Goal: Register for event/course

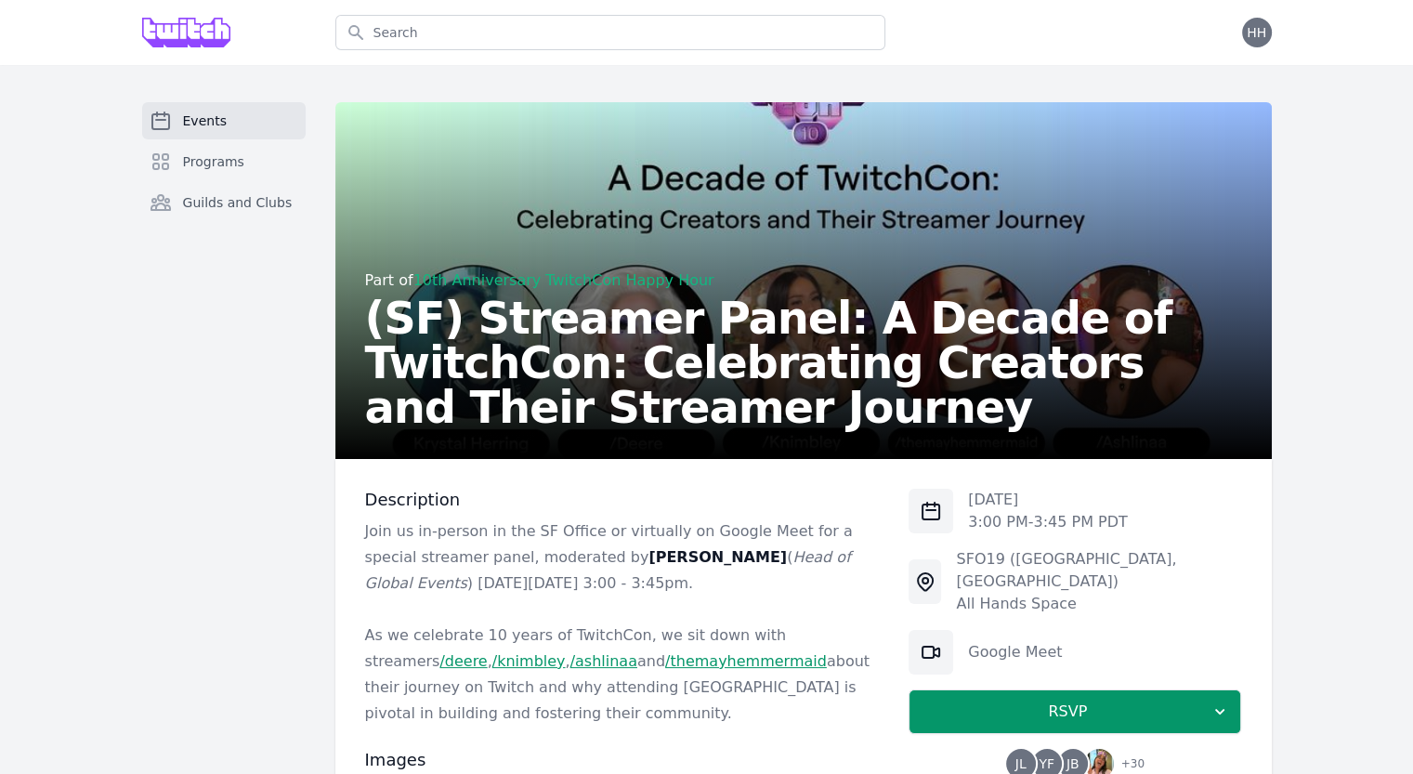
scroll to position [1, 0]
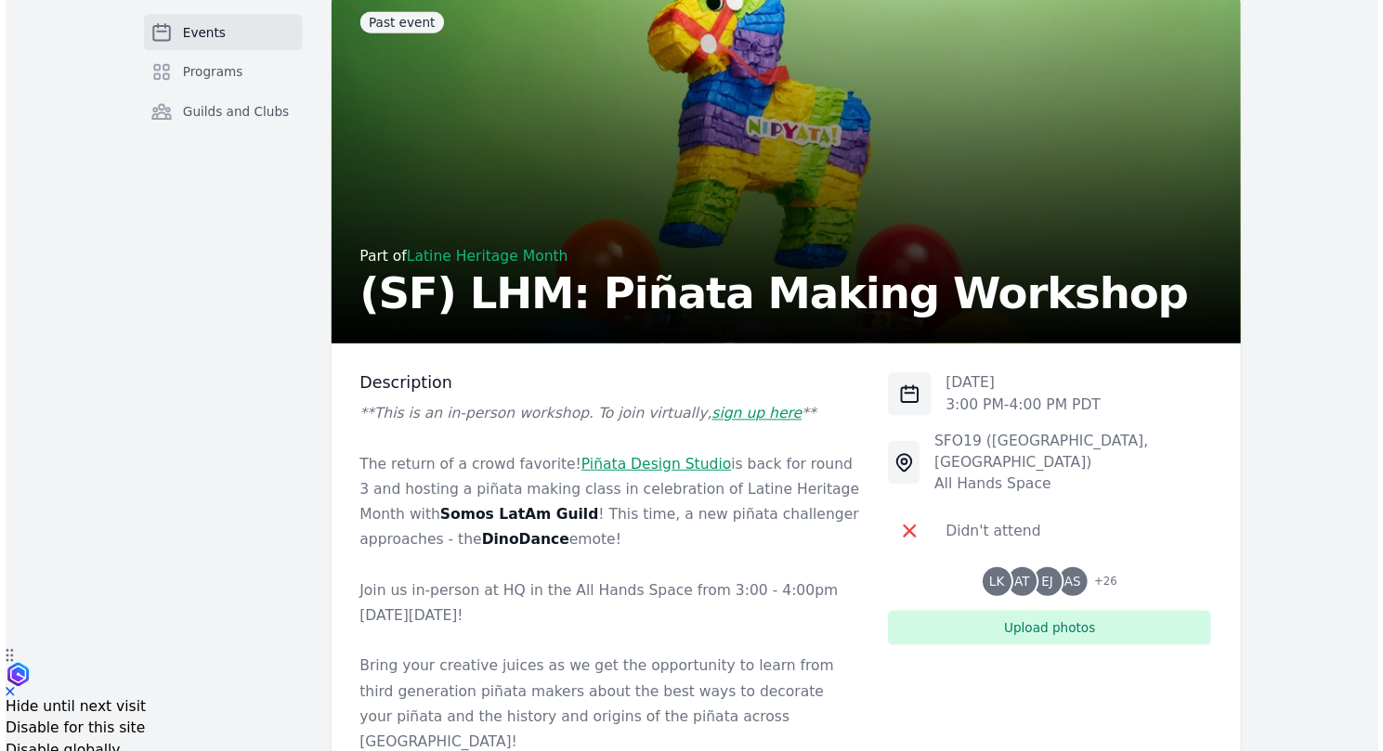
scroll to position [122, 0]
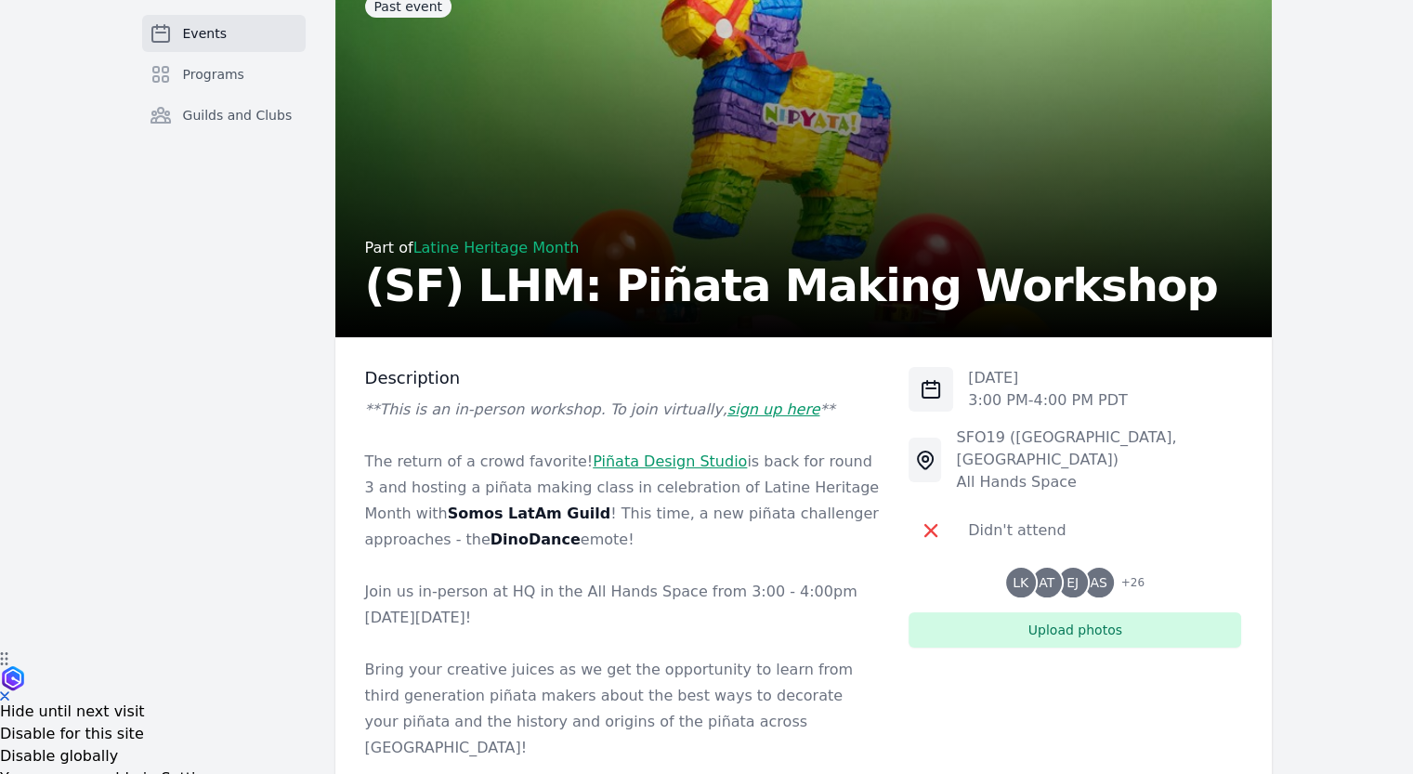
click at [727, 412] on em "sign up here" at bounding box center [773, 409] width 93 height 18
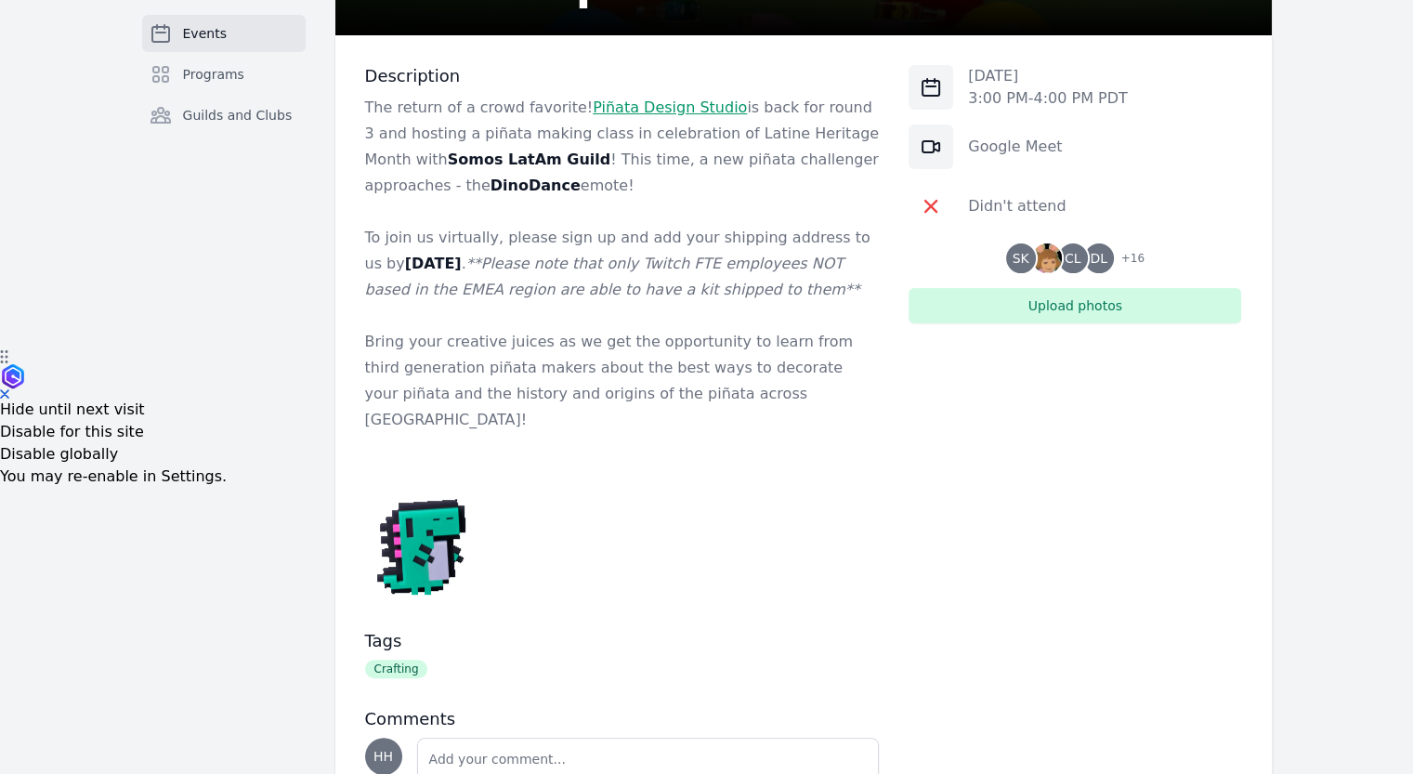
scroll to position [557, 0]
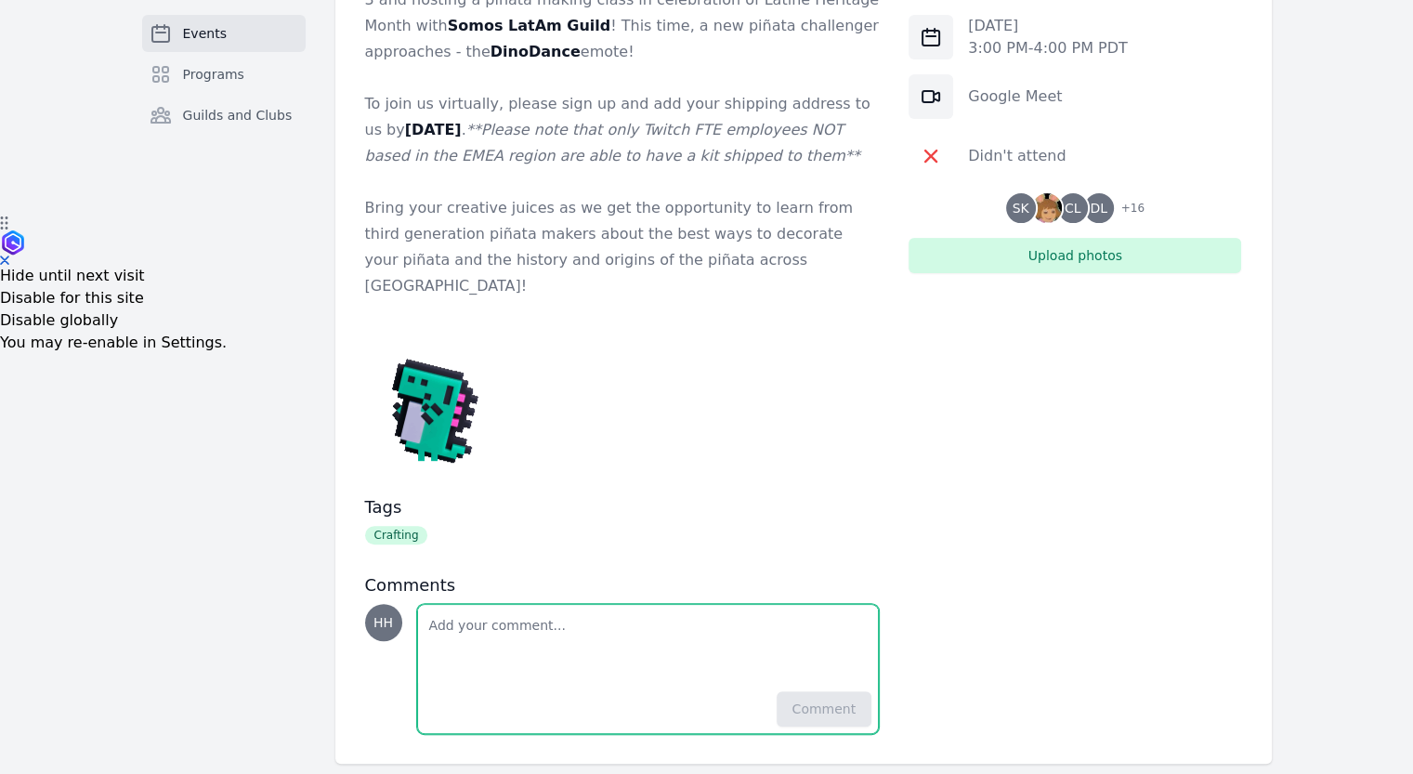
click at [514, 605] on textarea "Add a note" at bounding box center [648, 644] width 461 height 78
click at [426, 605] on textarea "[STREET_ADDRESS]" at bounding box center [648, 644] width 461 height 78
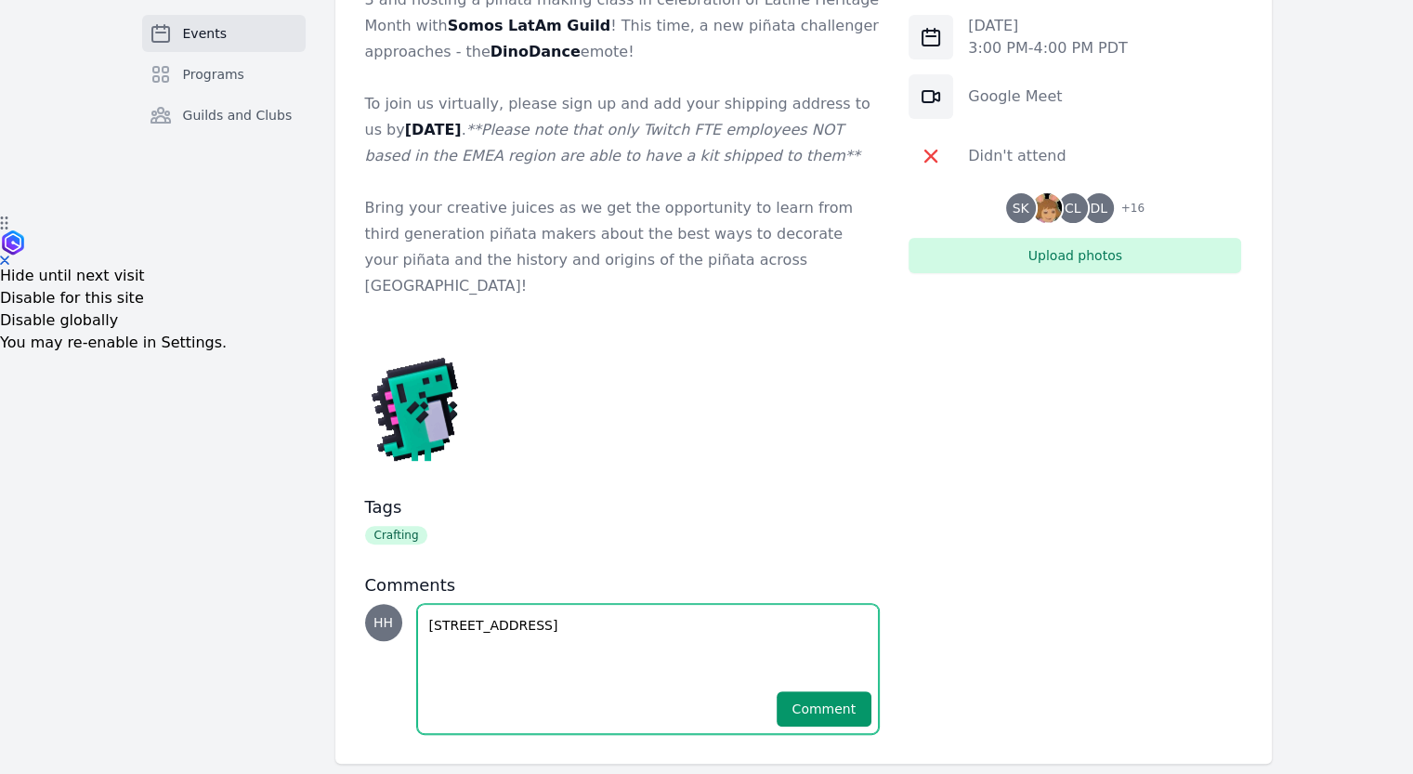
click at [426, 605] on textarea "[STREET_ADDRESS]" at bounding box center [648, 644] width 461 height 78
click at [466, 605] on textarea "Henryb Hamilton 3038 Groom Drive Richmond Ca, 94806" at bounding box center [648, 644] width 461 height 78
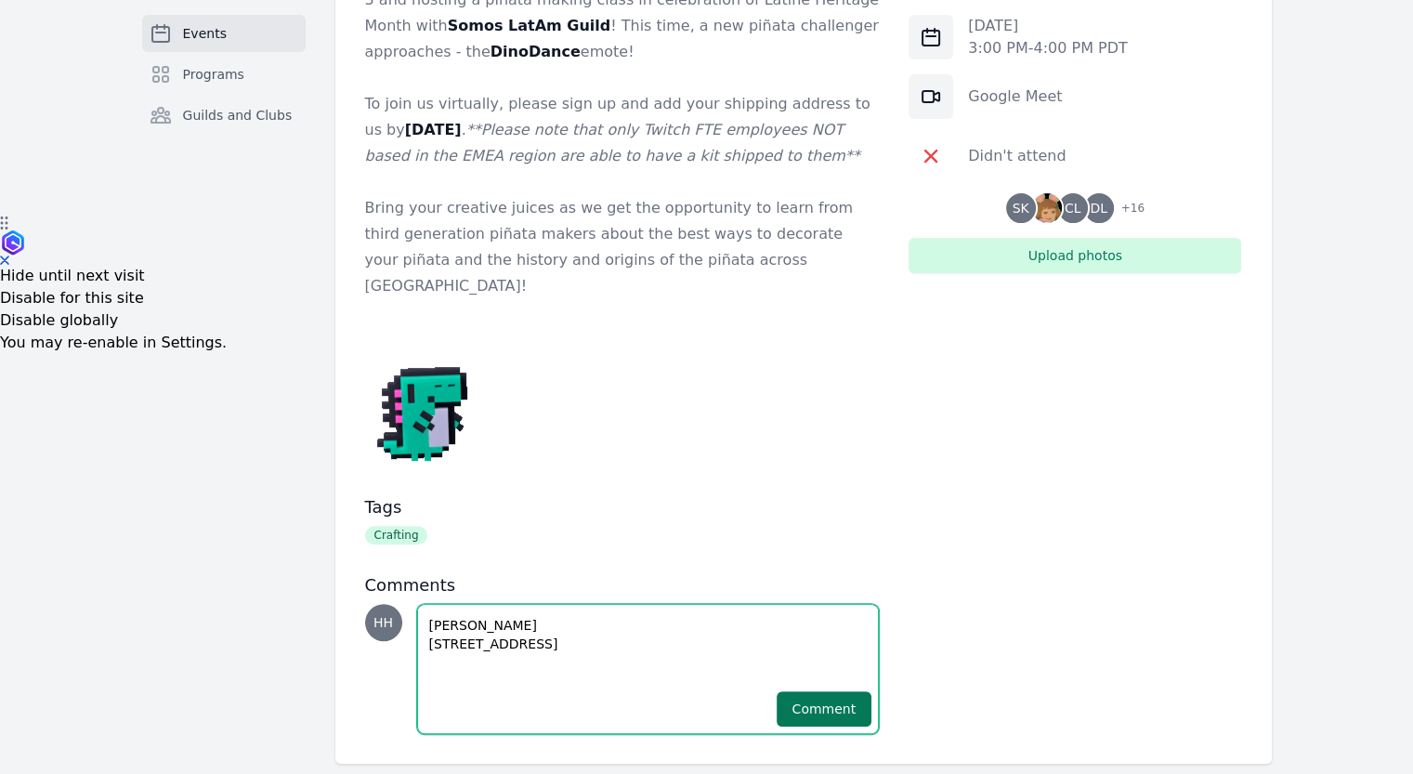
type textarea "Henry Hamilton 3038 Groom Drive Richmond Ca, 94806"
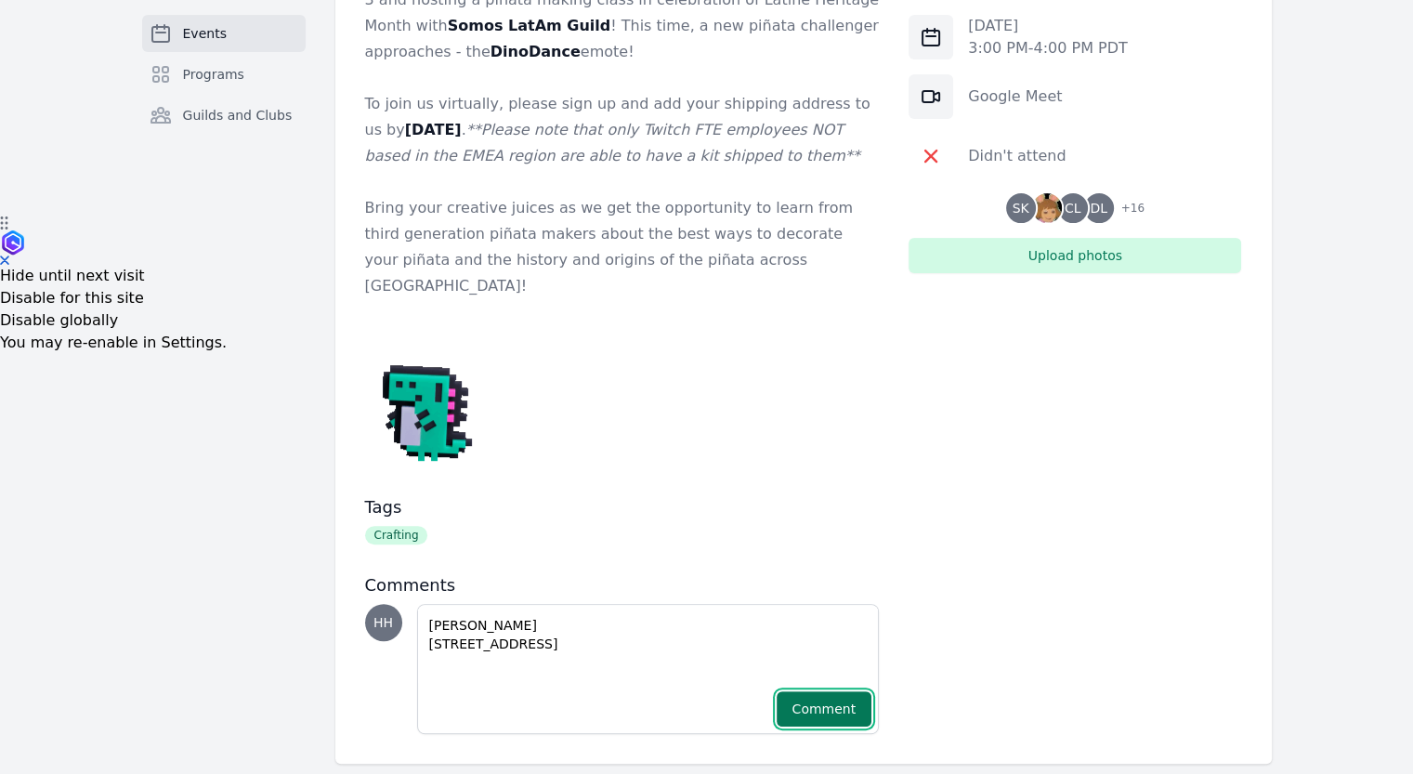
click at [807, 691] on button "Comment" at bounding box center [825, 708] width 96 height 35
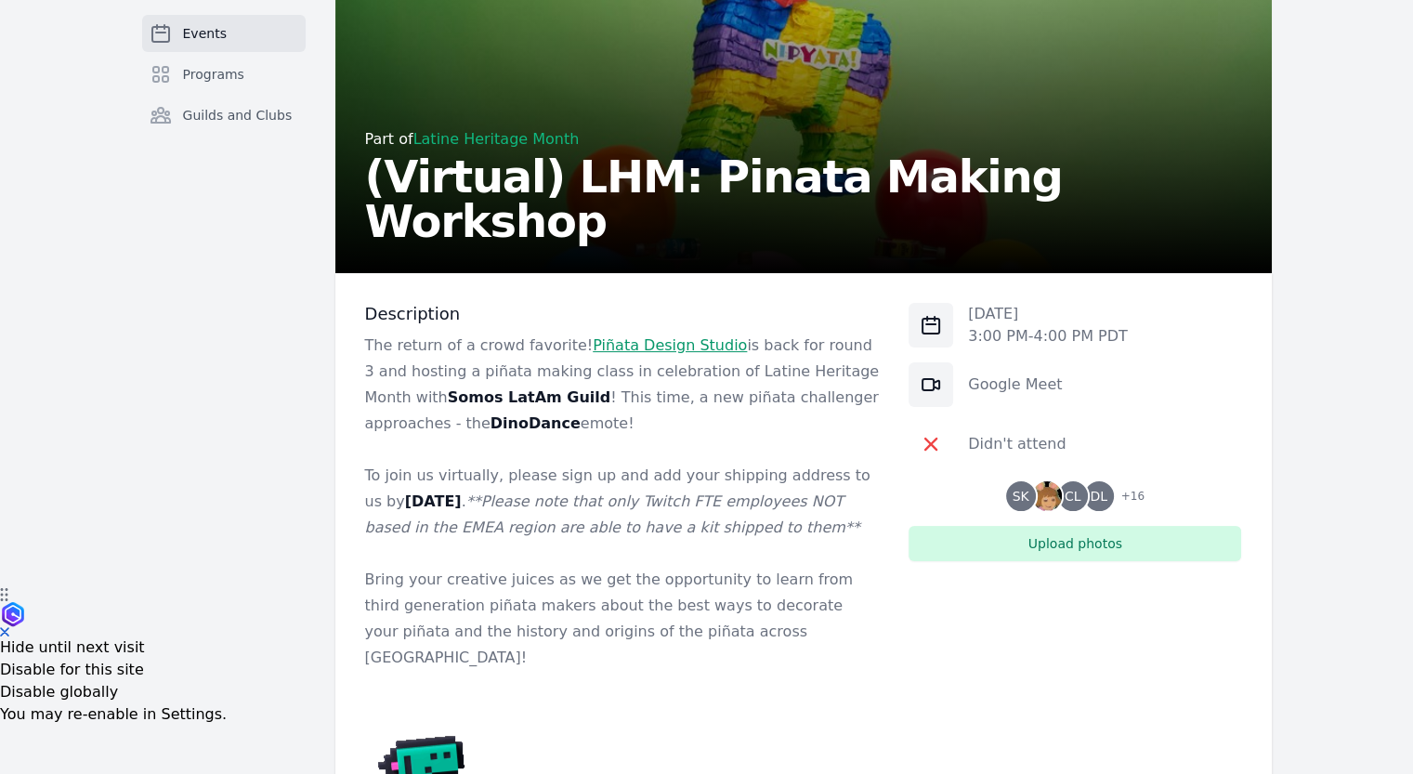
scroll to position [191, 0]
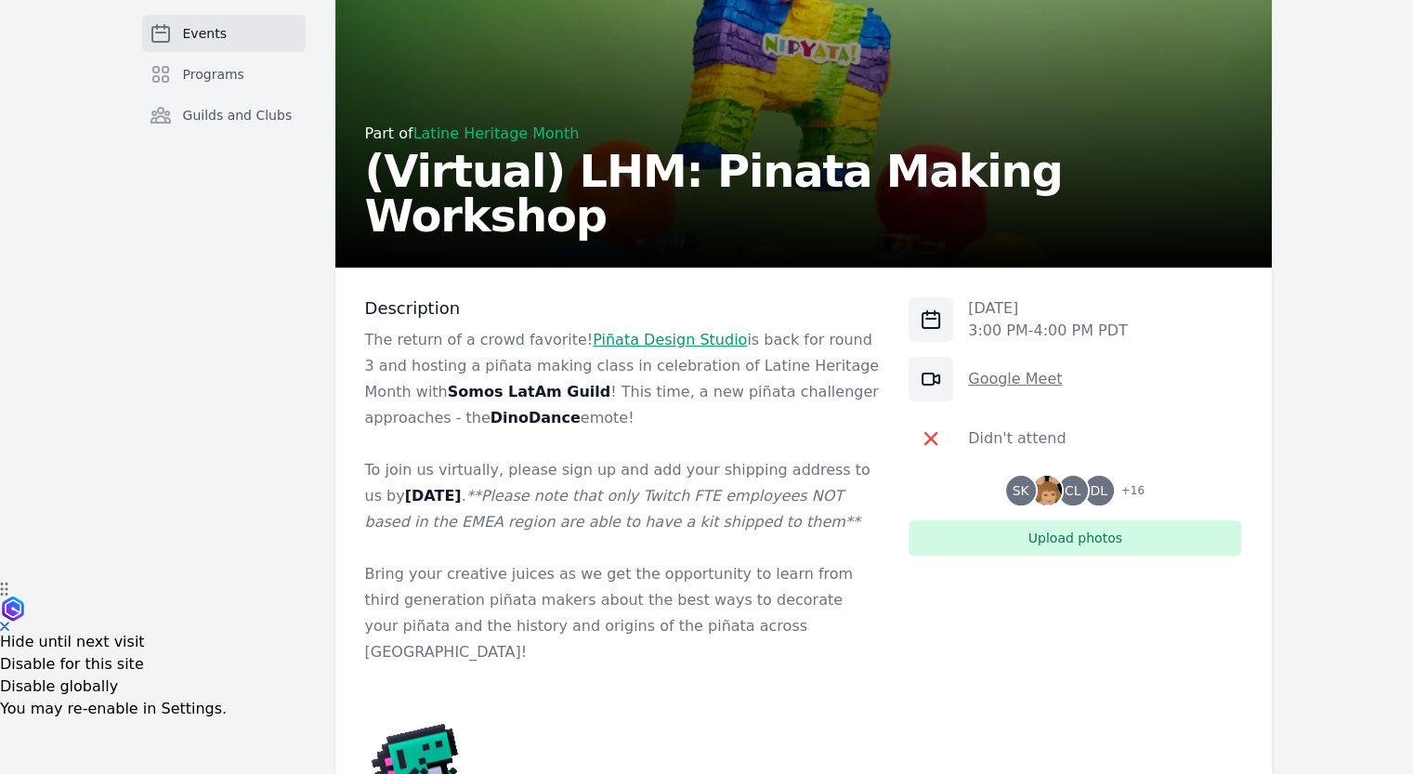
click at [1008, 370] on link "Google Meet" at bounding box center [1015, 379] width 94 height 18
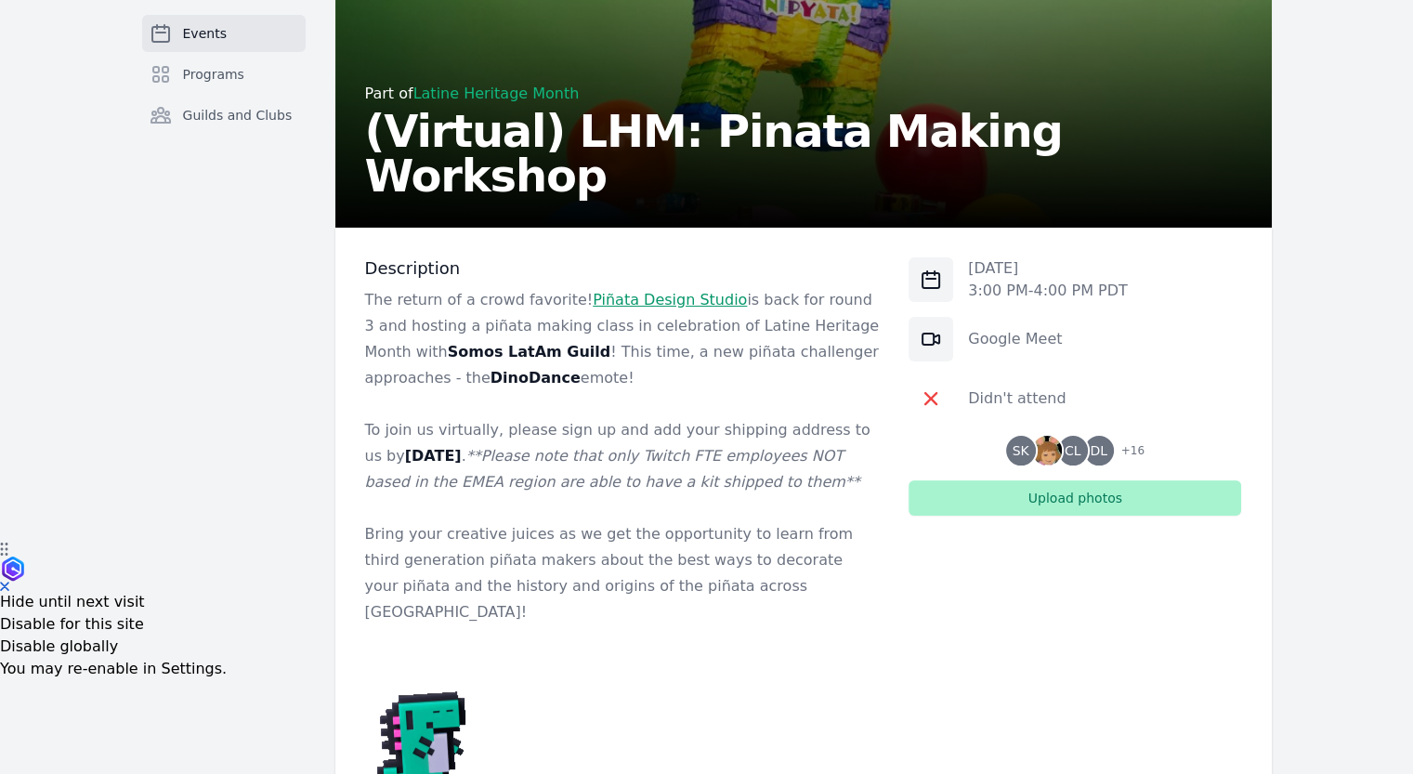
scroll to position [0, 0]
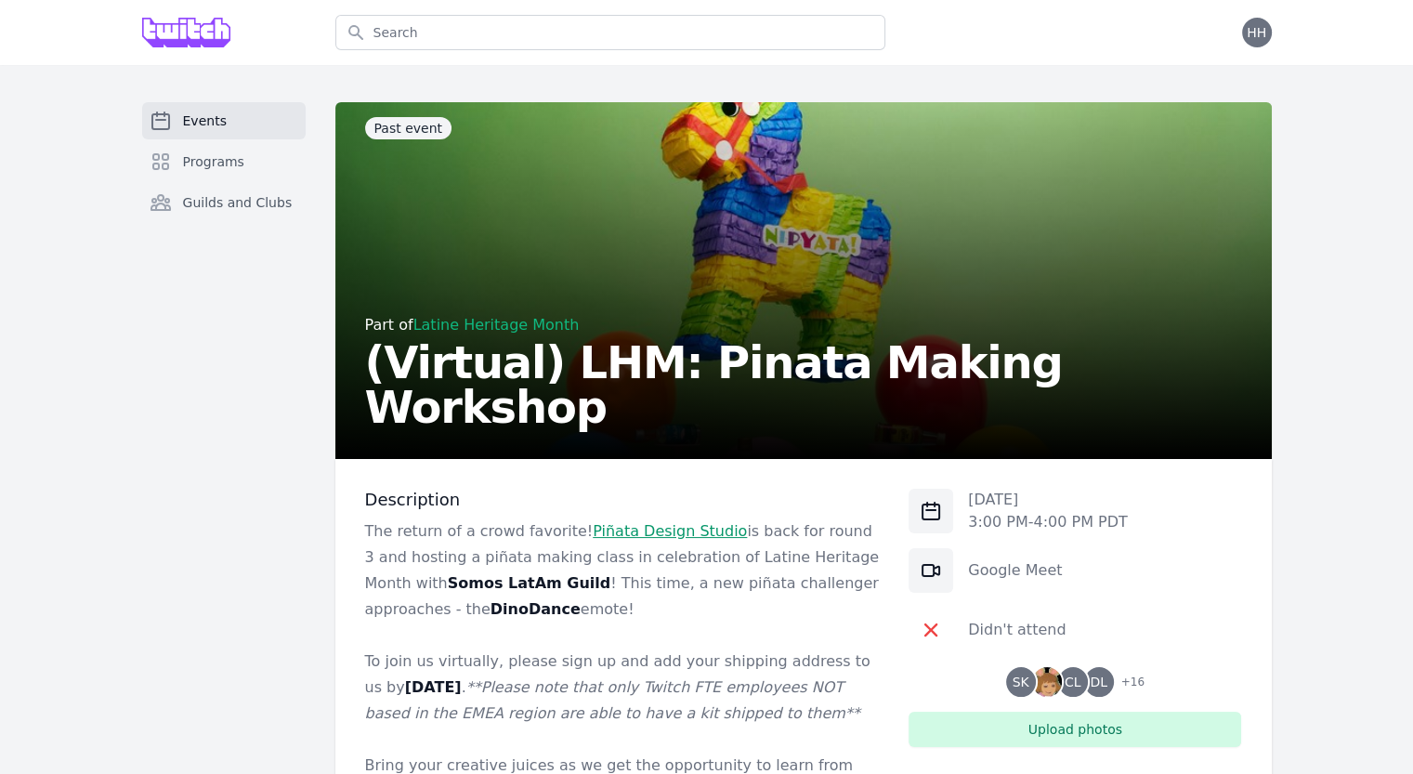
click at [664, 532] on link "Piñata Design Studio" at bounding box center [670, 531] width 154 height 18
click at [806, 293] on div "Part of Latine Heritage Month (Virtual) LHM: Pinata Making Workshop" at bounding box center [803, 284] width 877 height 290
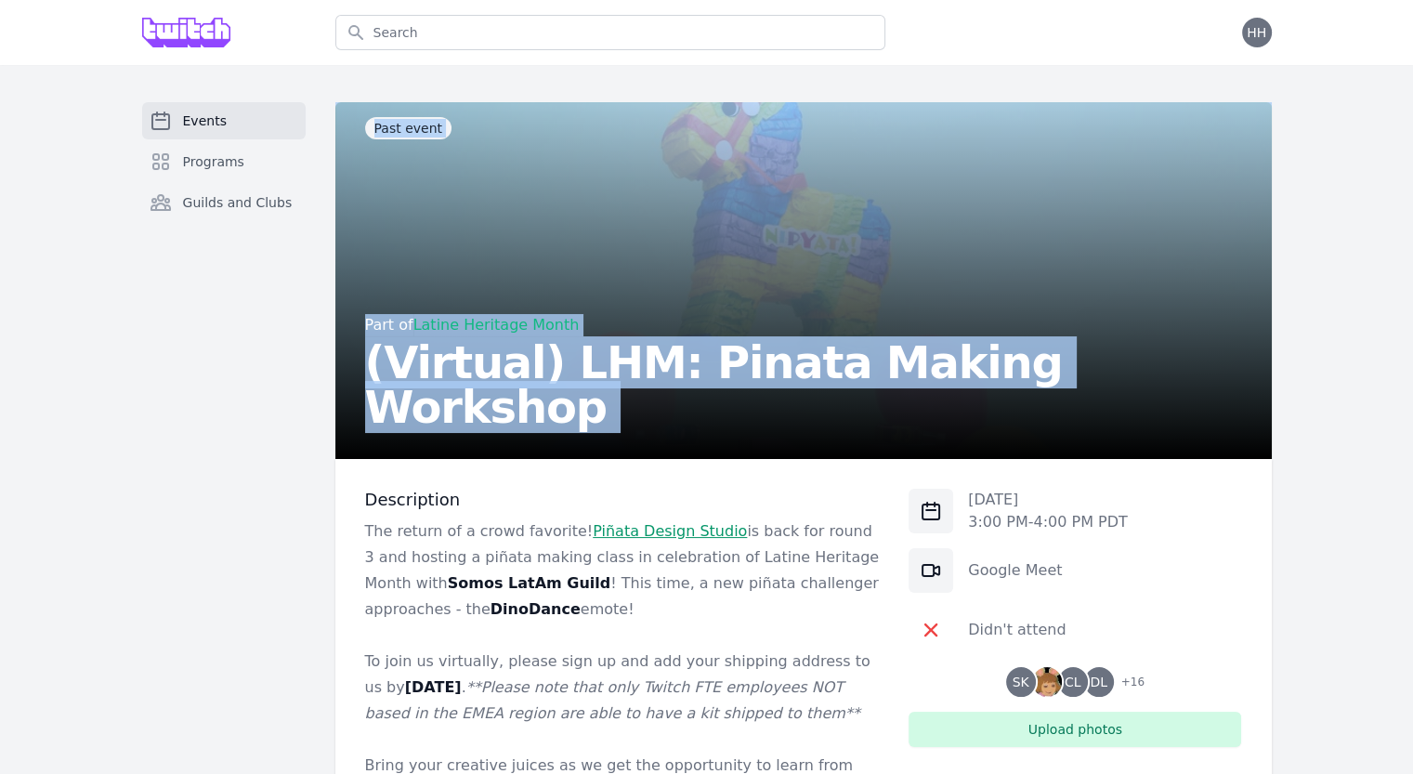
drag, startPoint x: 315, startPoint y: 662, endPoint x: 357, endPoint y: 489, distance: 178.7
click at [352, 493] on div "Events Programs Guilds and Clubs Past event Part of Latine Heritage Month (Virt…" at bounding box center [706, 750] width 1189 height 1297
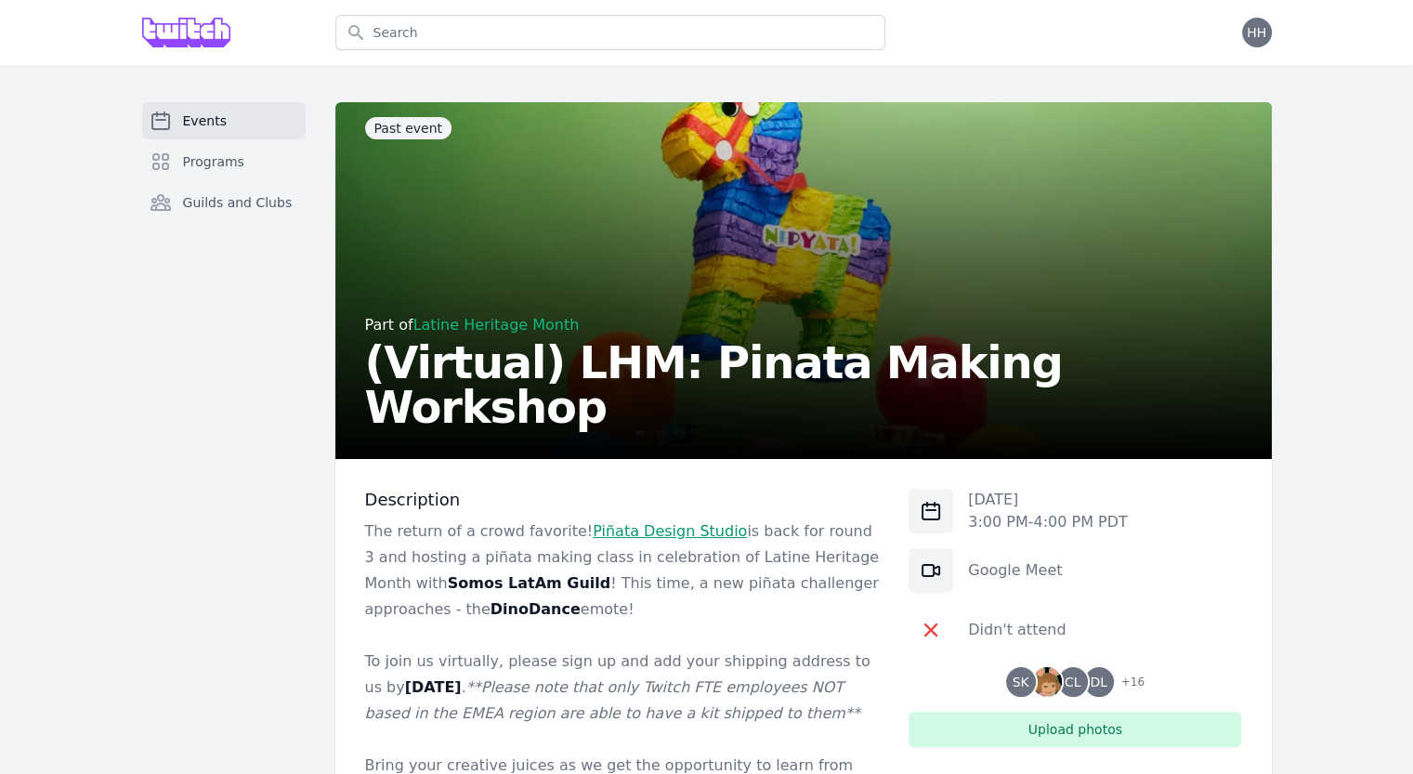
click at [152, 594] on div "Events Programs Guilds and Clubs" at bounding box center [223, 750] width 163 height 1297
drag, startPoint x: 152, startPoint y: 594, endPoint x: 1133, endPoint y: -68, distance: 1183.5
click at [1133, 0] on html "Search Open menu Open user menu HH Events Programs Guilds and Clubs Past event …" at bounding box center [706, 387] width 1413 height 774
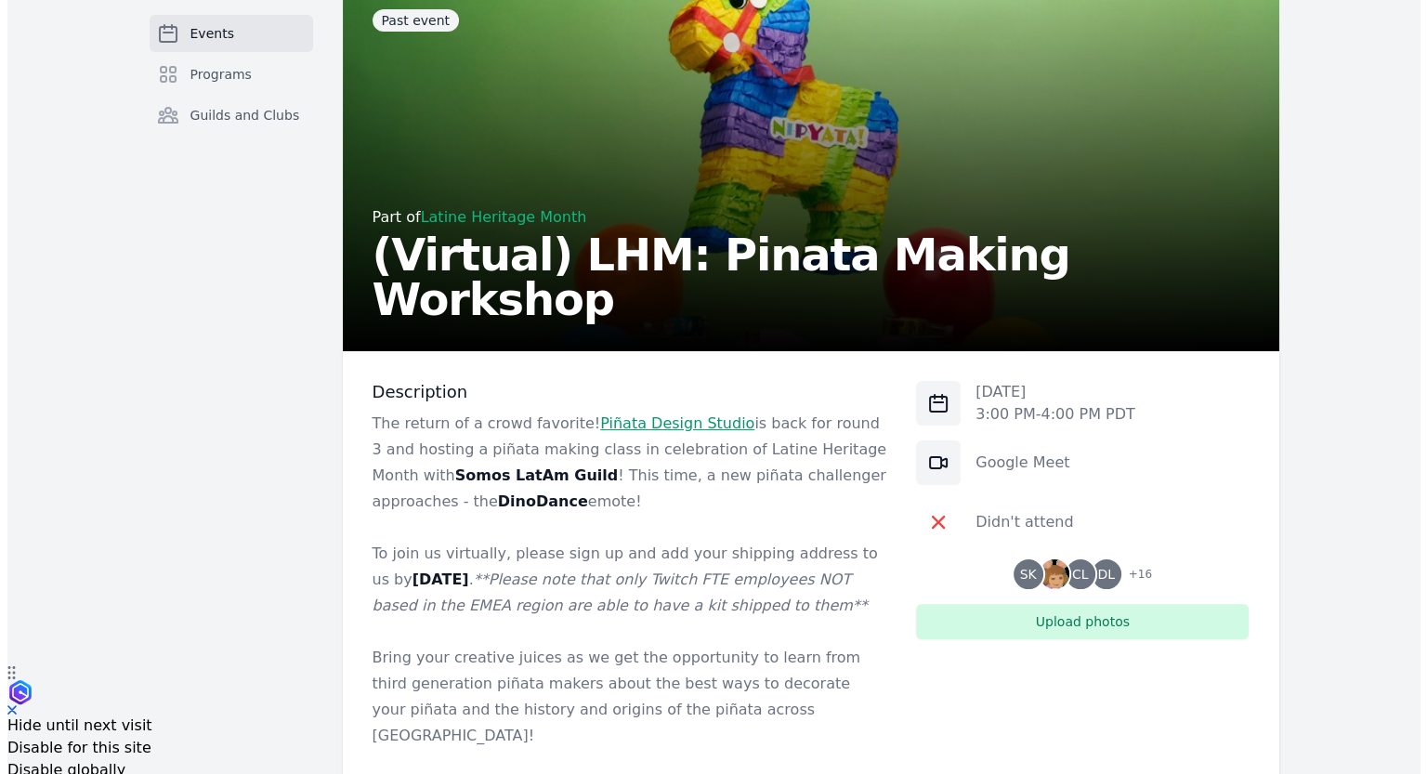
scroll to position [107, 0]
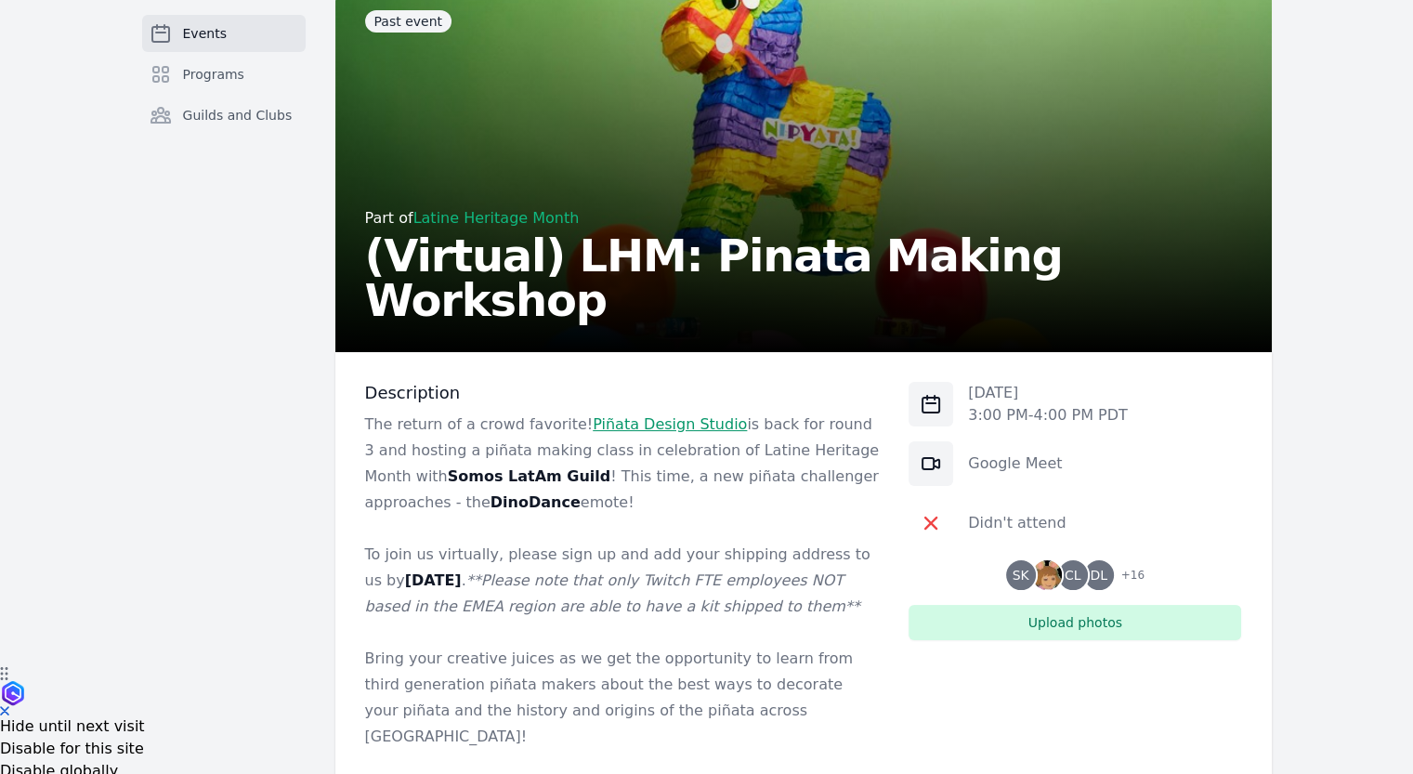
click at [1083, 568] on span "CL" at bounding box center [1073, 575] width 30 height 30
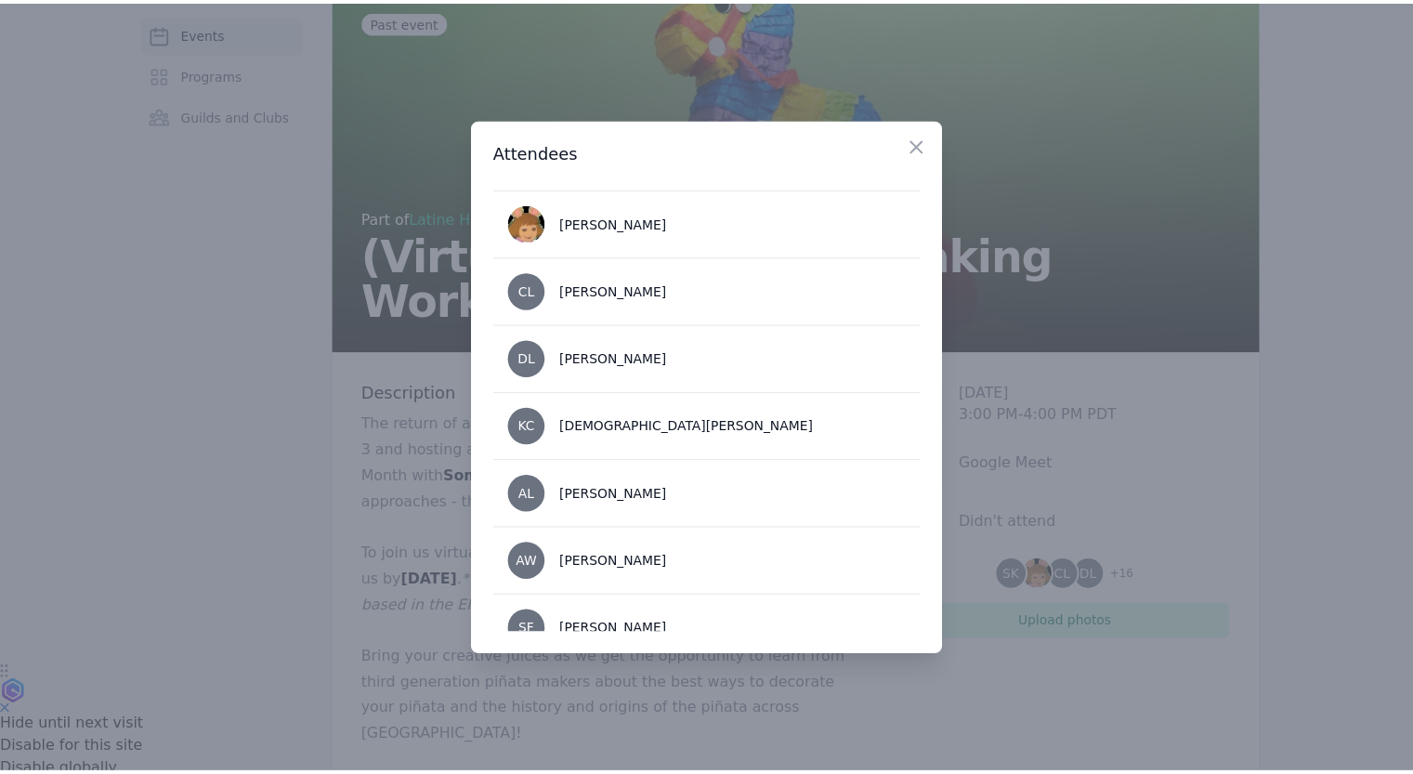
scroll to position [0, 0]
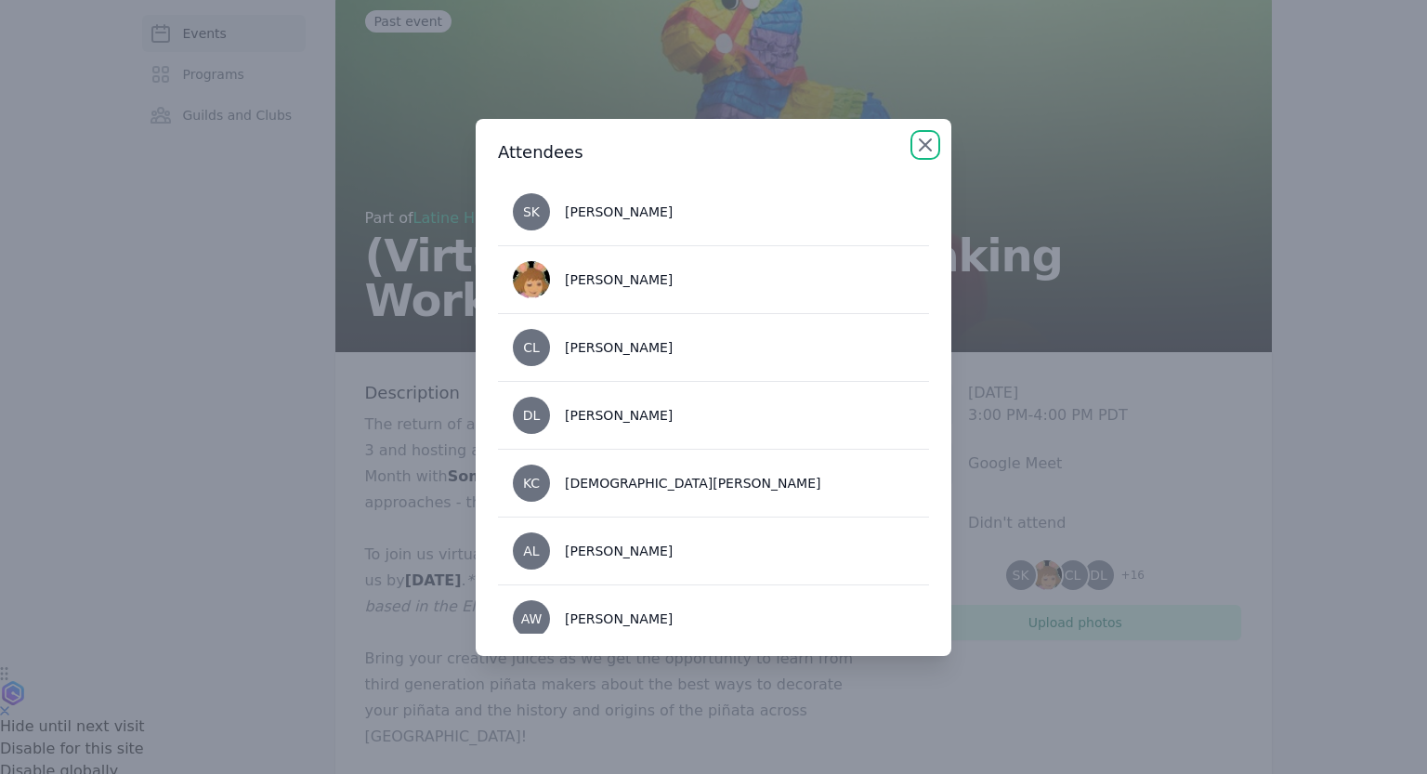
click at [915, 150] on icon "button" at bounding box center [925, 145] width 22 height 22
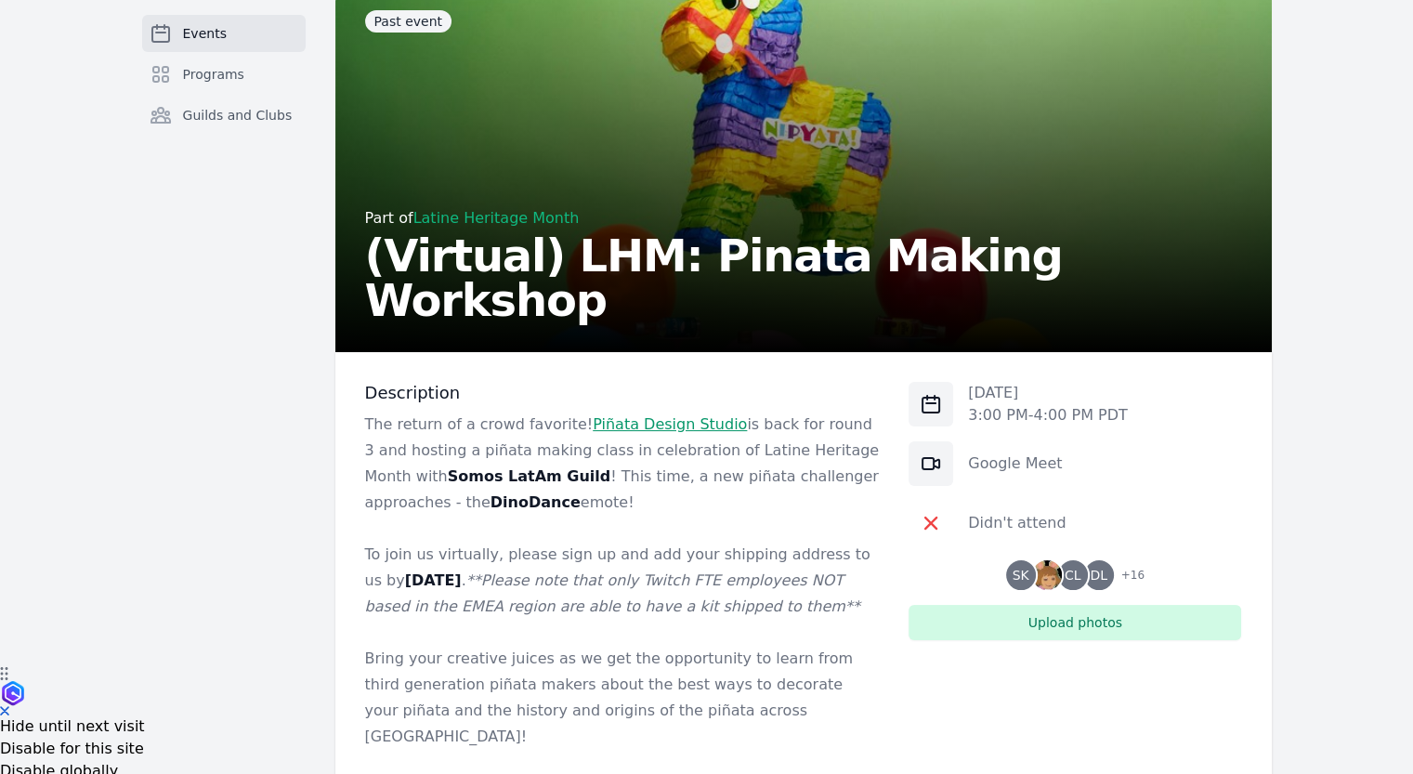
click at [997, 415] on p "3:00 PM - 4:00 PM PDT" at bounding box center [1048, 415] width 160 height 22
click at [939, 402] on icon at bounding box center [930, 404] width 17 height 17
click at [1037, 407] on p "3:00 PM - 4:00 PM PDT" at bounding box center [1048, 415] width 160 height 22
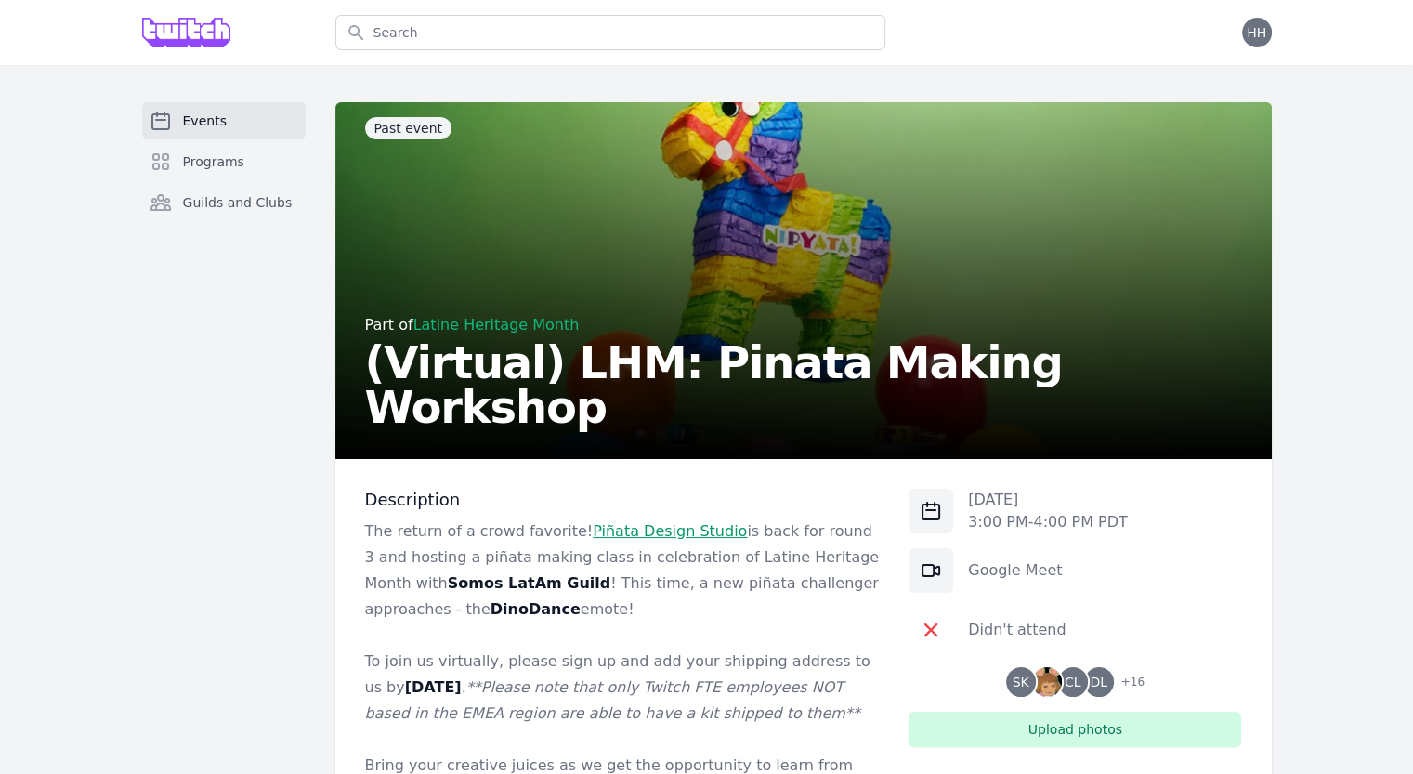
click at [1039, 513] on p "3:00 PM - 4:00 PM PDT" at bounding box center [1048, 522] width 160 height 22
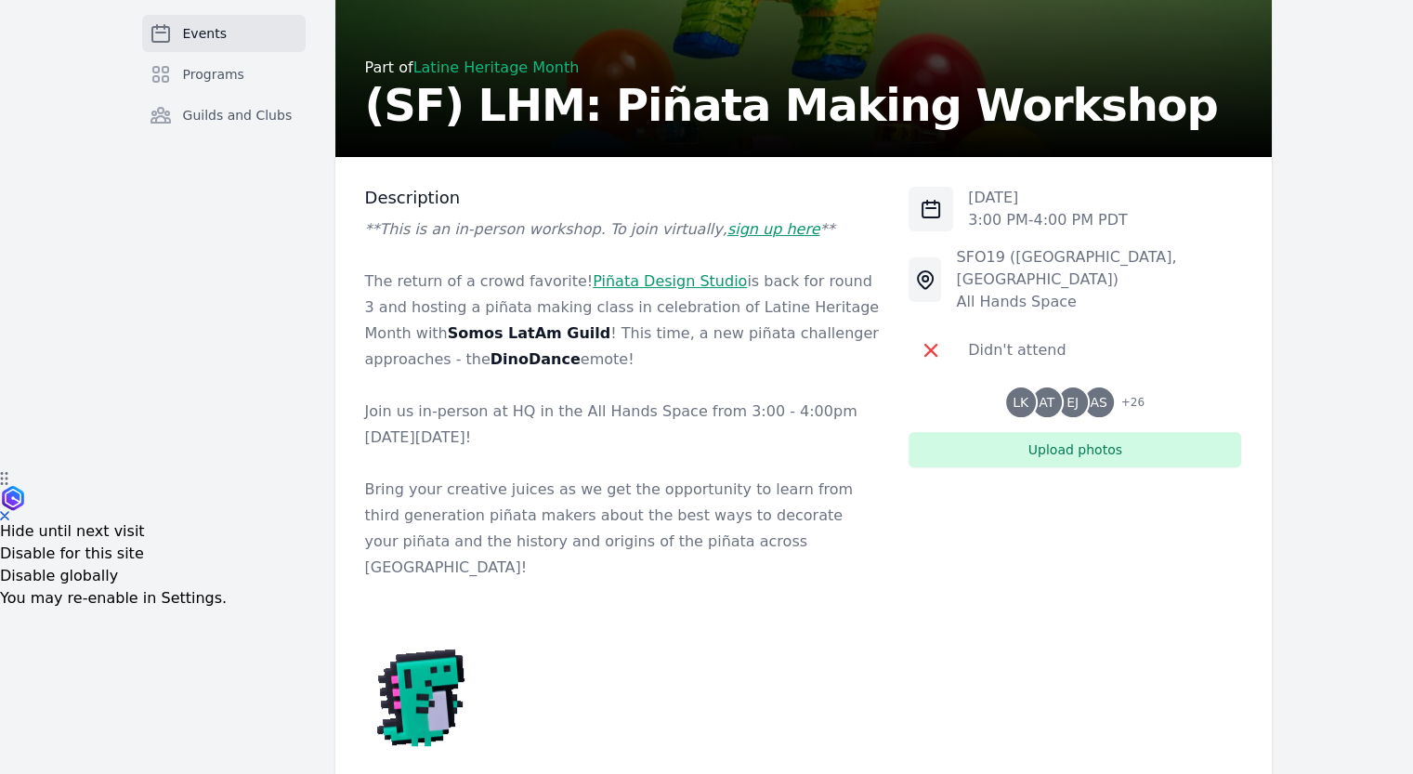
scroll to position [300, 0]
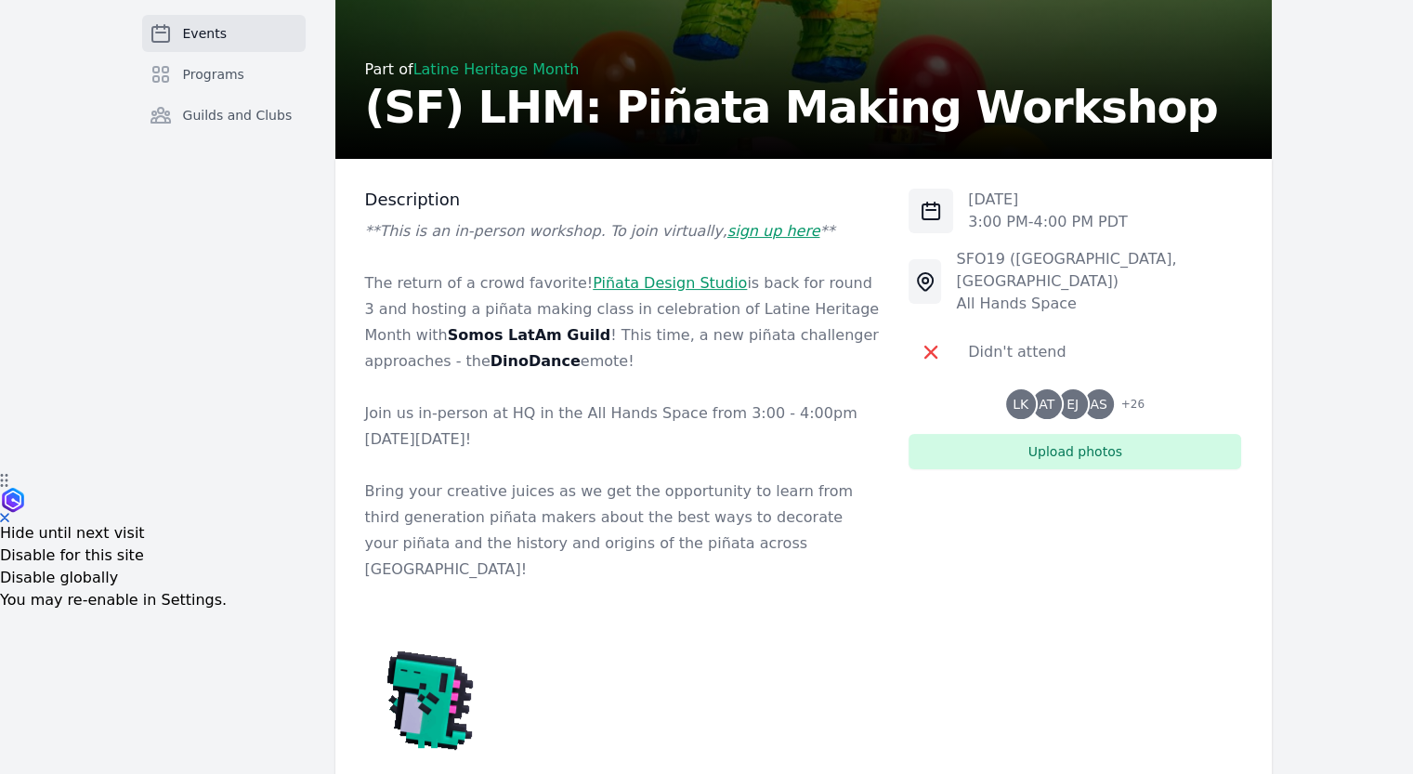
click at [728, 229] on em "sign up here" at bounding box center [773, 231] width 93 height 18
